Goal: Find specific page/section: Find specific page/section

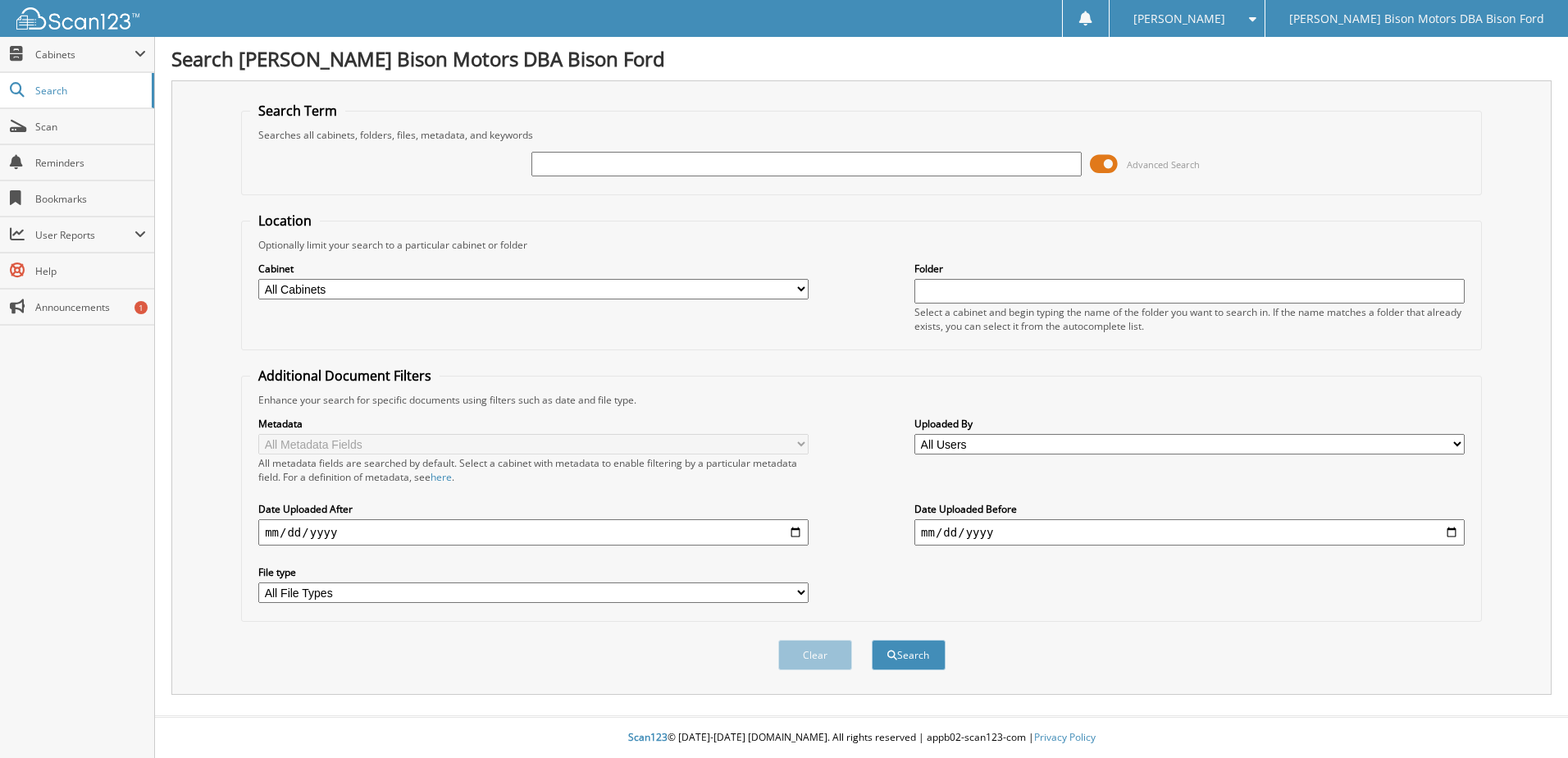
click at [690, 165] on input "text" at bounding box center [807, 164] width 551 height 24
type input "6247205"
click at [307, 289] on select "All Cabinets PARTS SERVICE RO NEEDS FILING" at bounding box center [534, 289] width 551 height 21
select select "49446"
click at [258, 279] on select "All Cabinets PARTS SERVICE RO NEEDS FILING" at bounding box center [534, 289] width 551 height 21
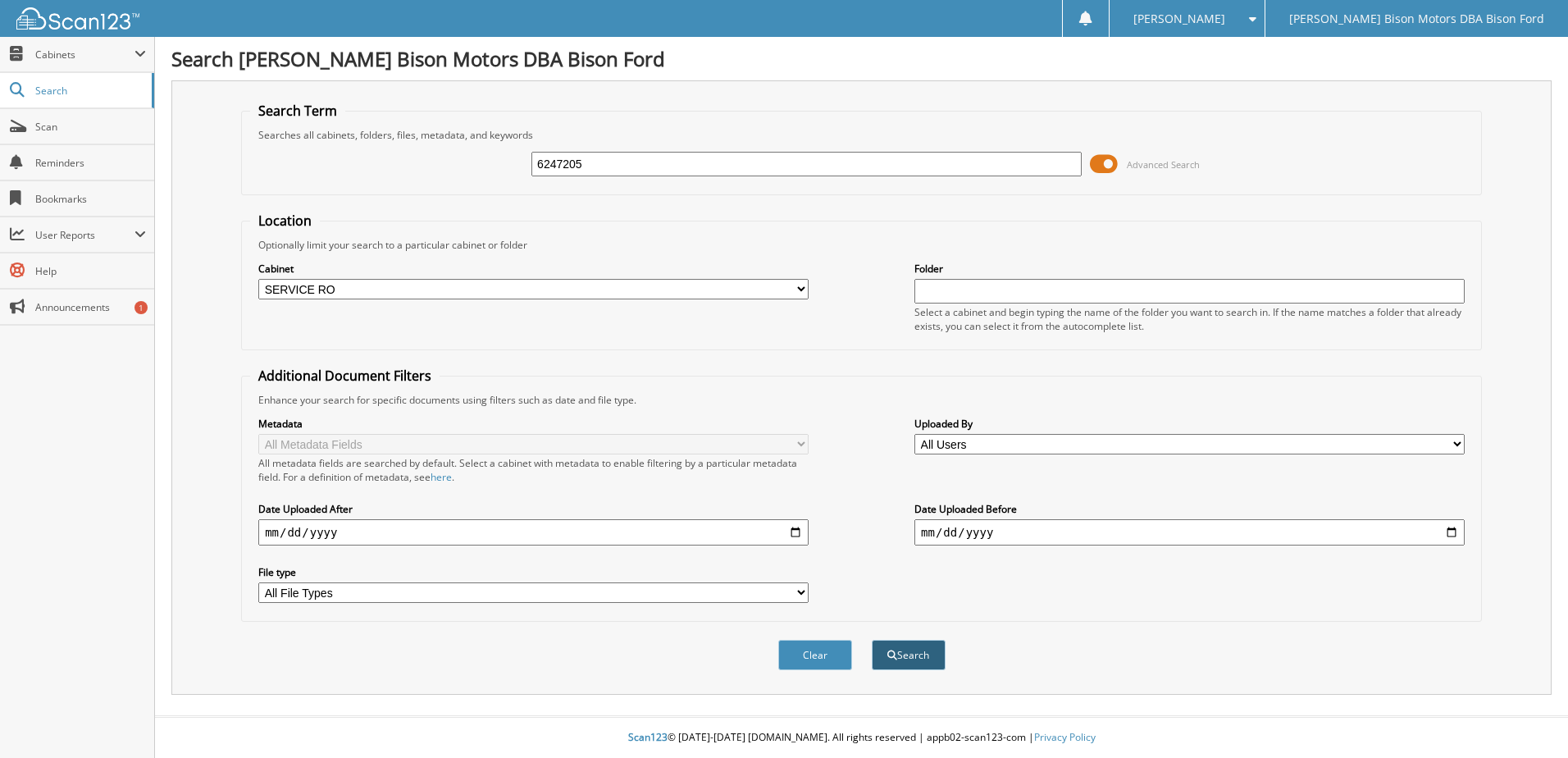
click at [924, 650] on button "Search" at bounding box center [908, 655] width 74 height 30
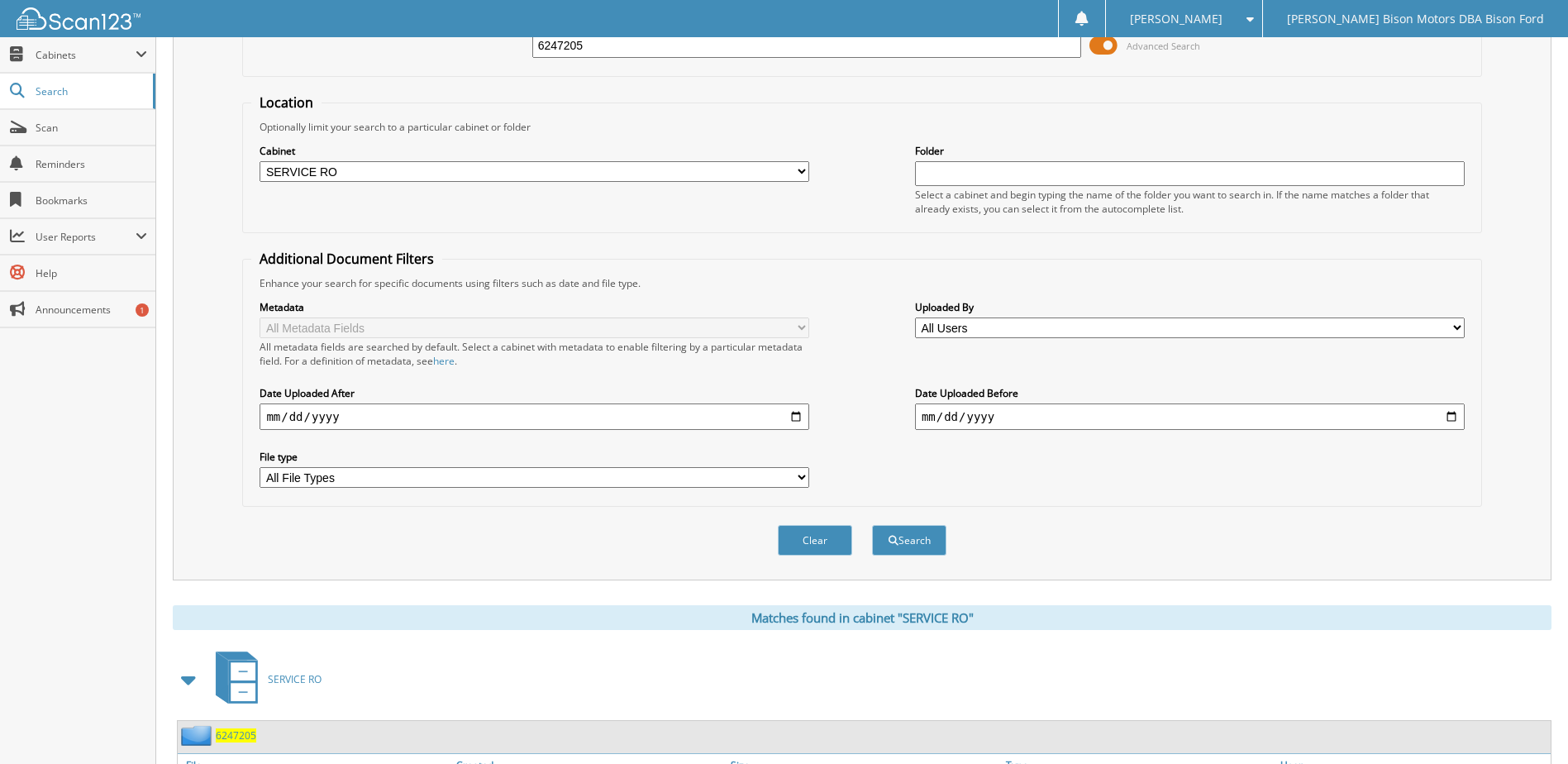
scroll to position [321, 0]
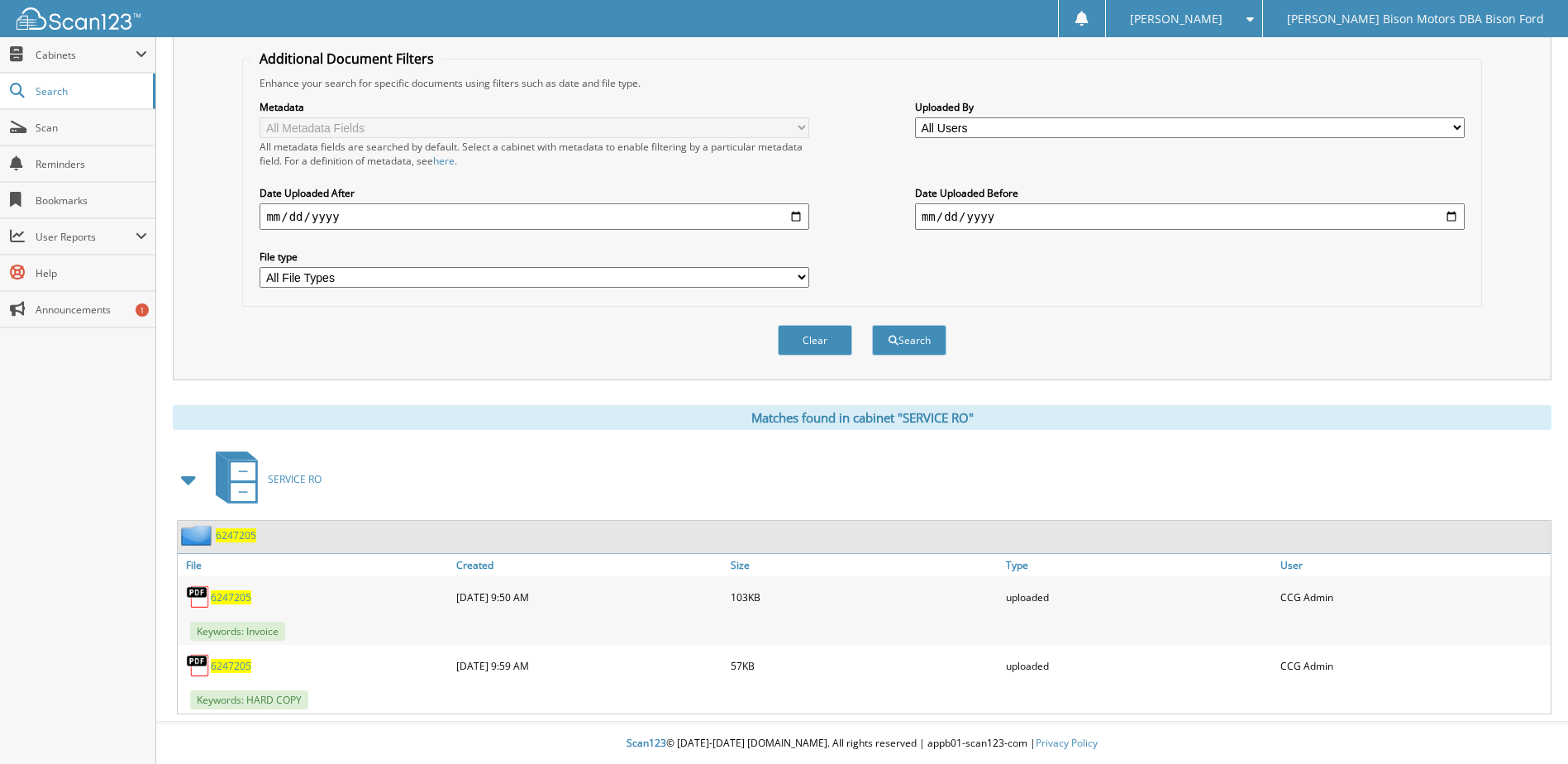
click at [223, 667] on span "6247205" at bounding box center [231, 666] width 41 height 14
